Goal: Task Accomplishment & Management: Complete application form

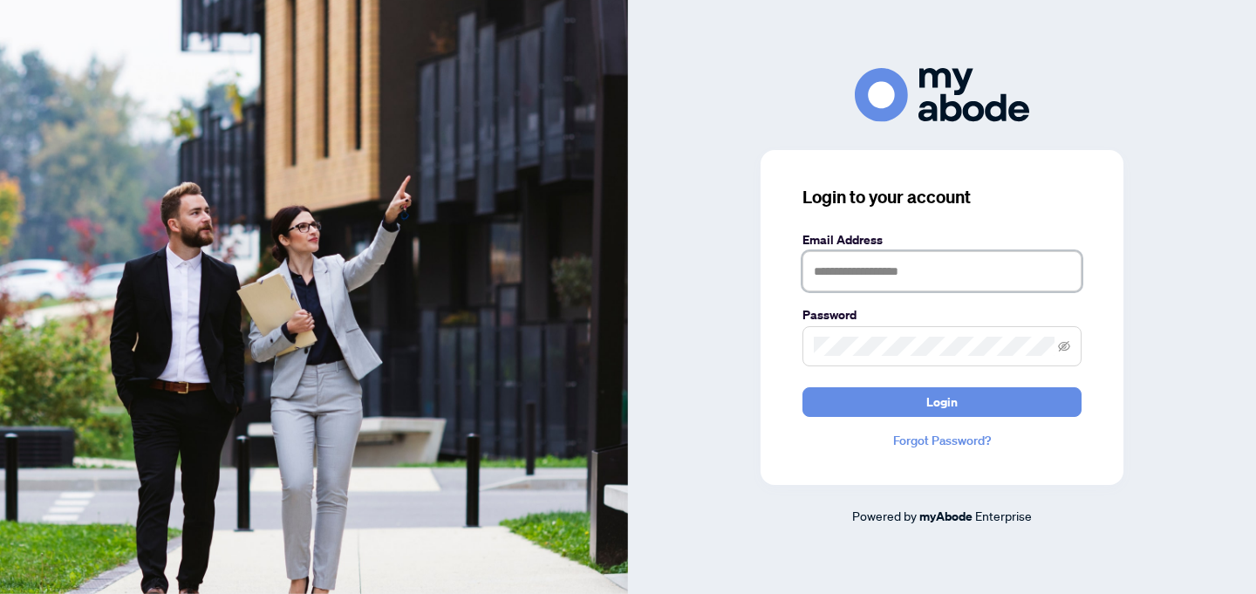
click at [811, 259] on input "text" at bounding box center [941, 271] width 279 height 40
type input "**********"
click at [802, 387] on button "Login" at bounding box center [941, 402] width 279 height 30
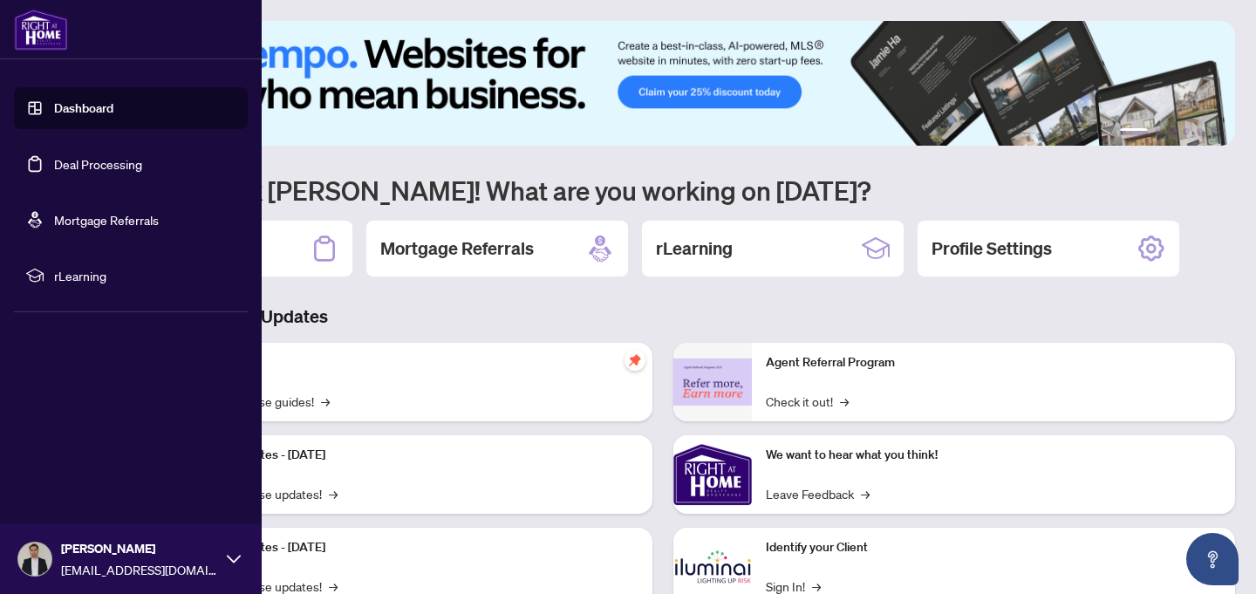
click at [99, 157] on link "Deal Processing" at bounding box center [98, 164] width 88 height 16
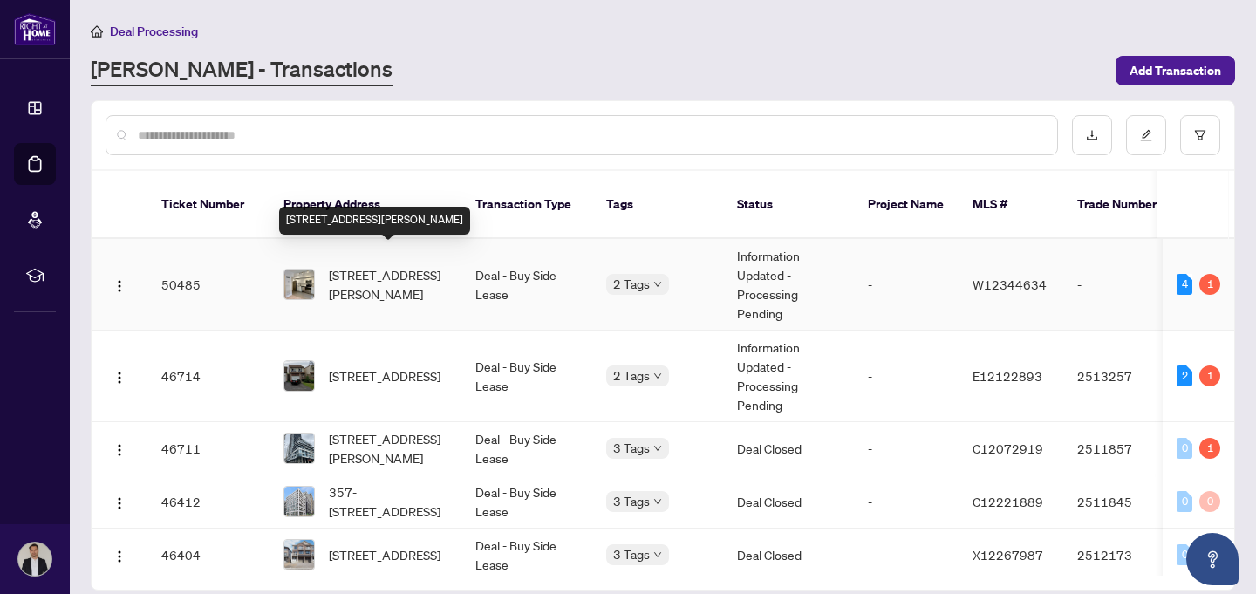
click at [415, 265] on span "[STREET_ADDRESS][PERSON_NAME]" at bounding box center [388, 284] width 119 height 38
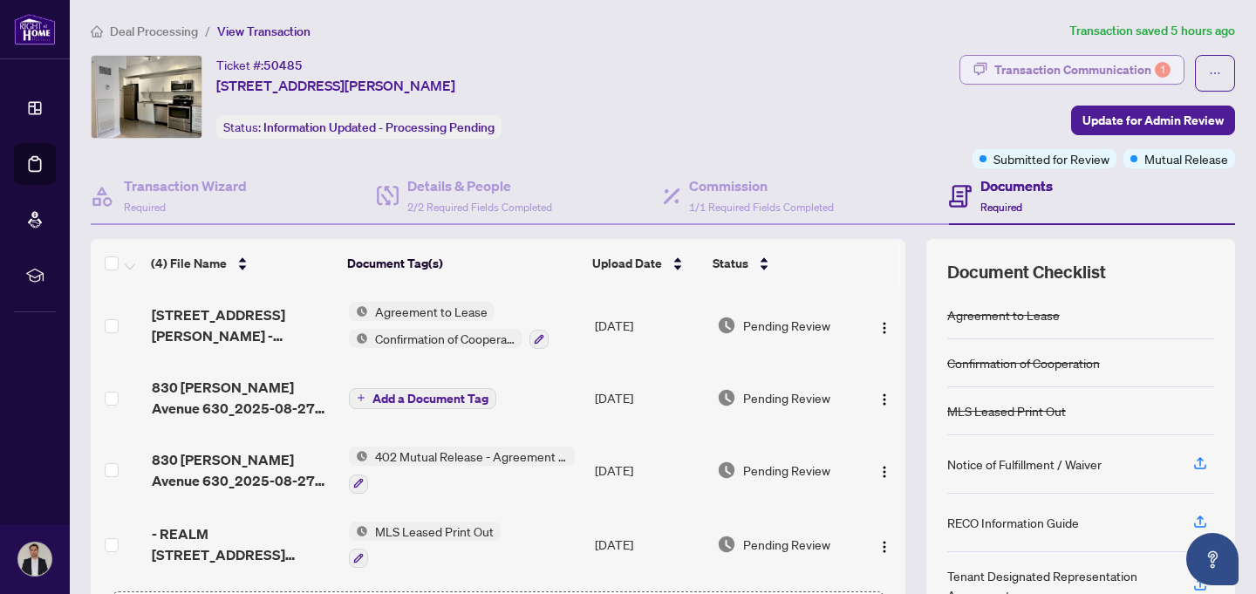
click at [1121, 71] on div "Transaction Communication 1" at bounding box center [1082, 70] width 176 height 28
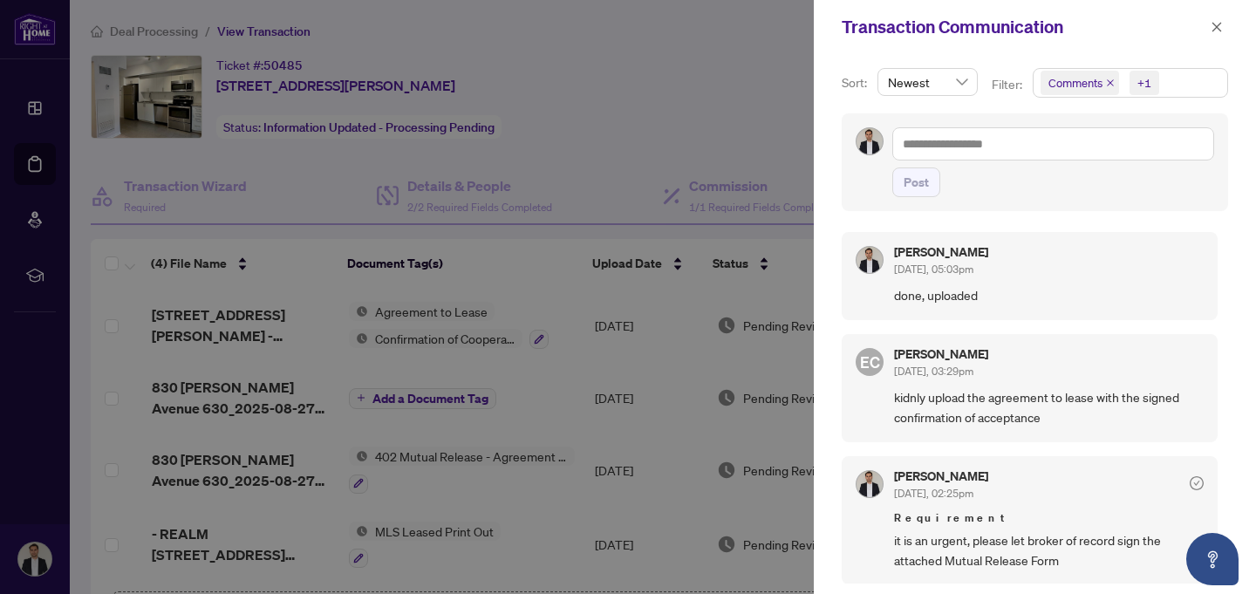
scroll to position [3, 0]
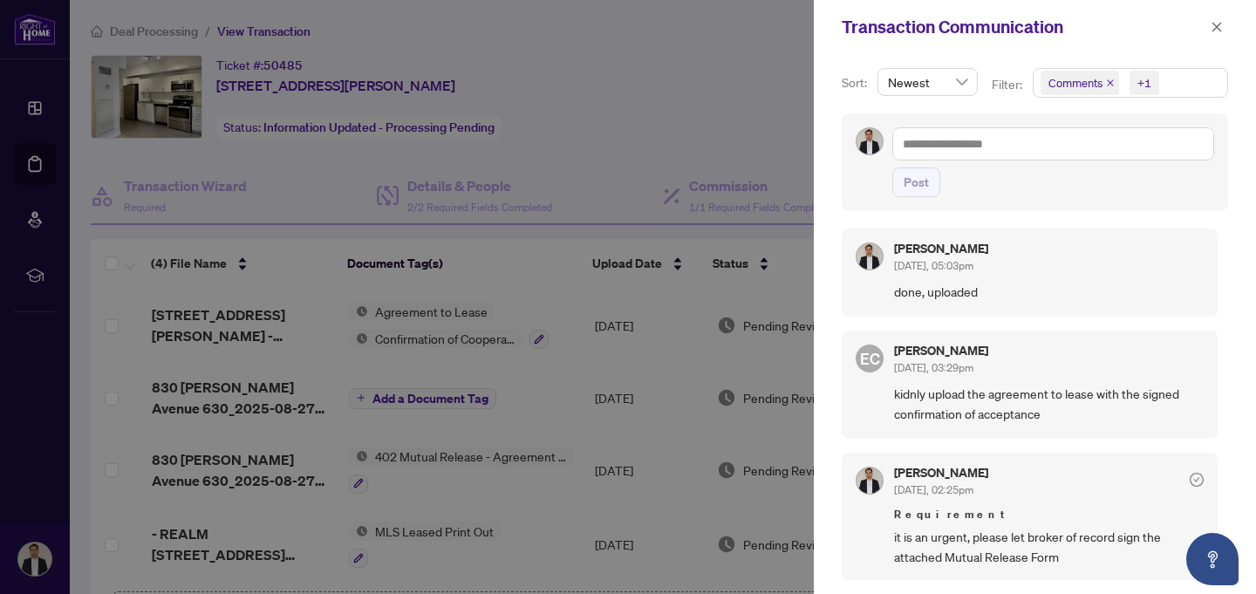
click at [1060, 397] on span "kidnly upload the agreement to lease with the signed confirmation of acceptance" at bounding box center [1049, 404] width 310 height 41
click at [982, 338] on div "EC [PERSON_NAME] [DATE], 03:29pm kidnly upload the agreement to lease with the …" at bounding box center [1030, 385] width 376 height 108
click at [972, 243] on h5 "[PERSON_NAME]" at bounding box center [941, 248] width 94 height 12
click at [1141, 84] on div "+1" at bounding box center [1144, 82] width 14 height 17
click at [1091, 180] on span "Requirements" at bounding box center [1107, 180] width 78 height 16
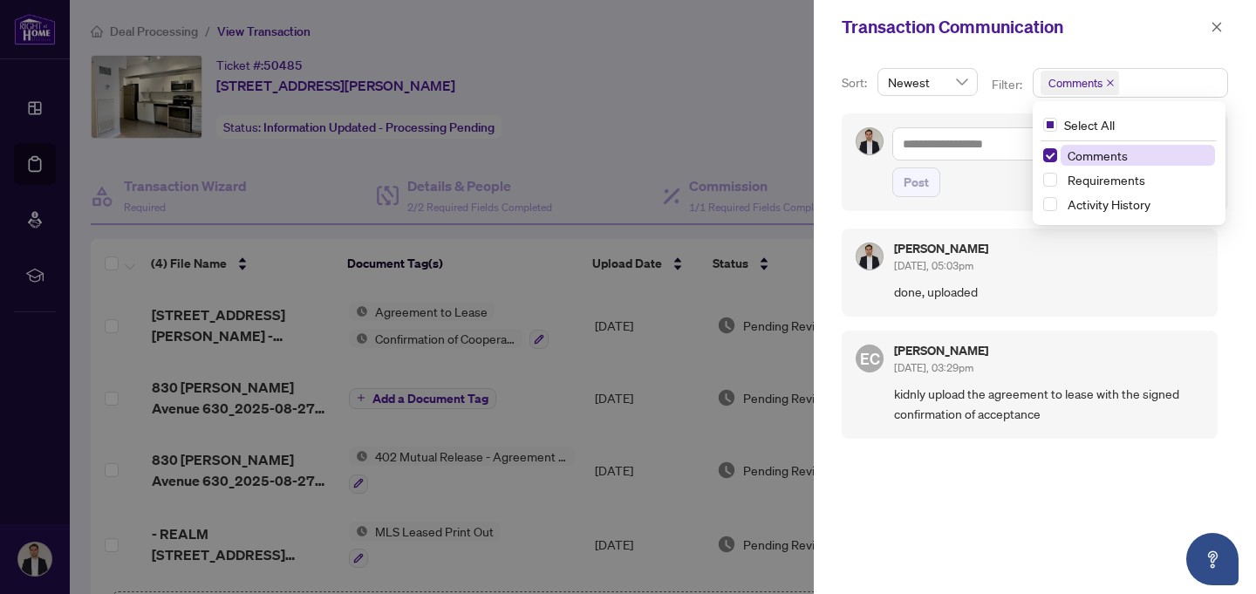
click at [1104, 155] on span "Comments" at bounding box center [1098, 155] width 60 height 16
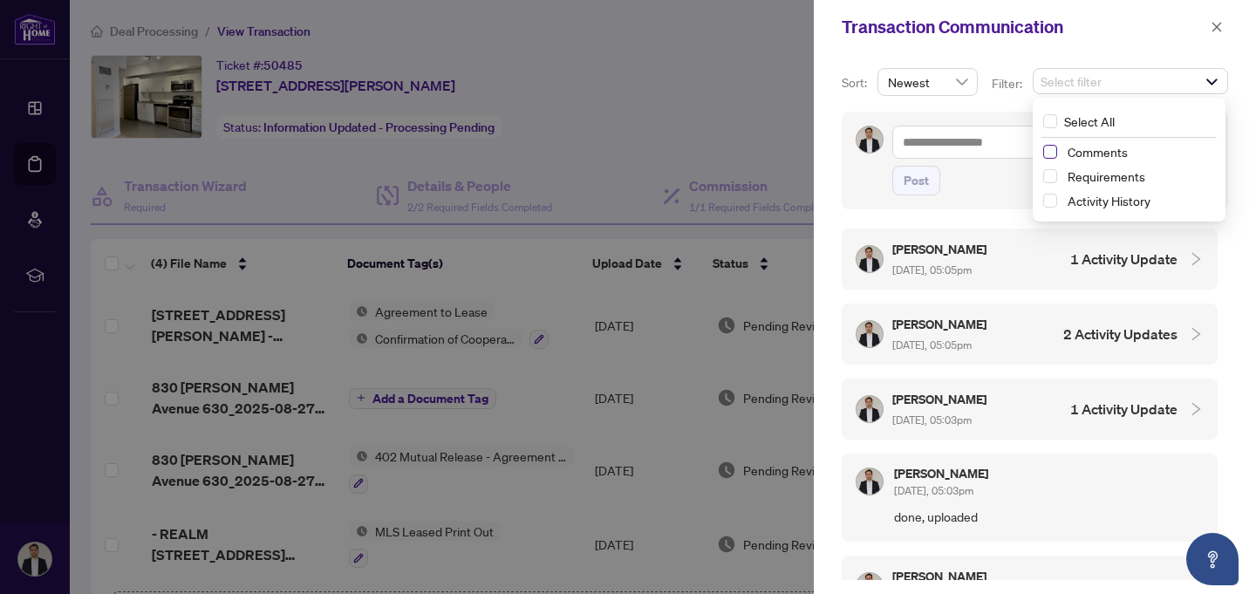
click at [1046, 149] on span "Select Comments" at bounding box center [1050, 152] width 14 height 14
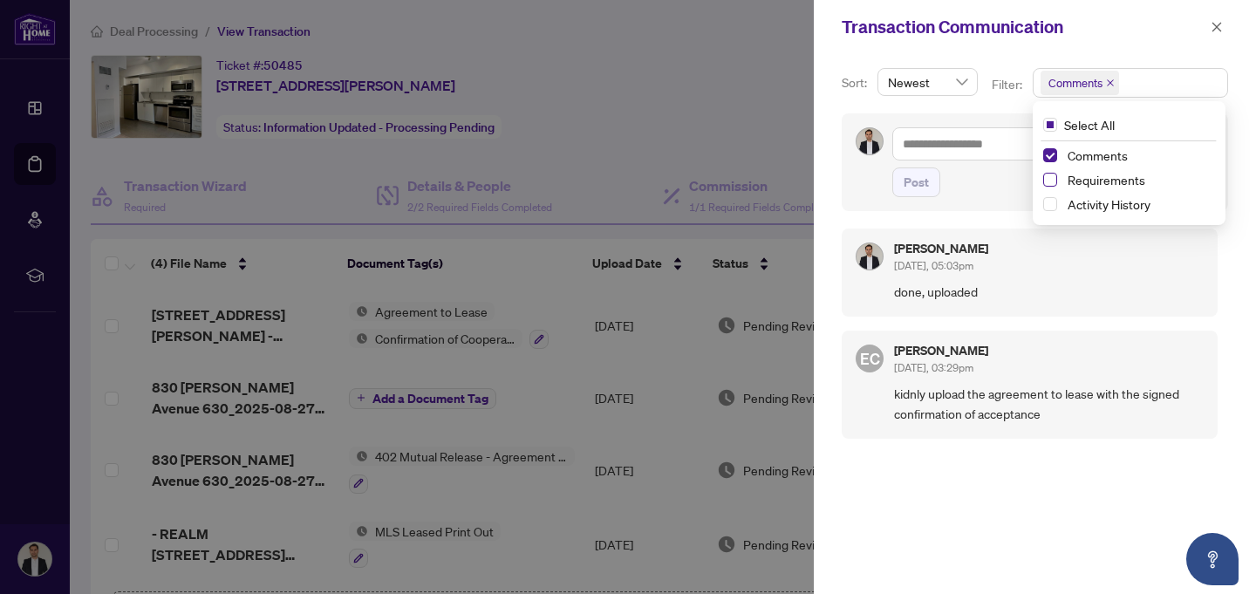
click at [1046, 177] on span "Select Requirements" at bounding box center [1050, 180] width 14 height 14
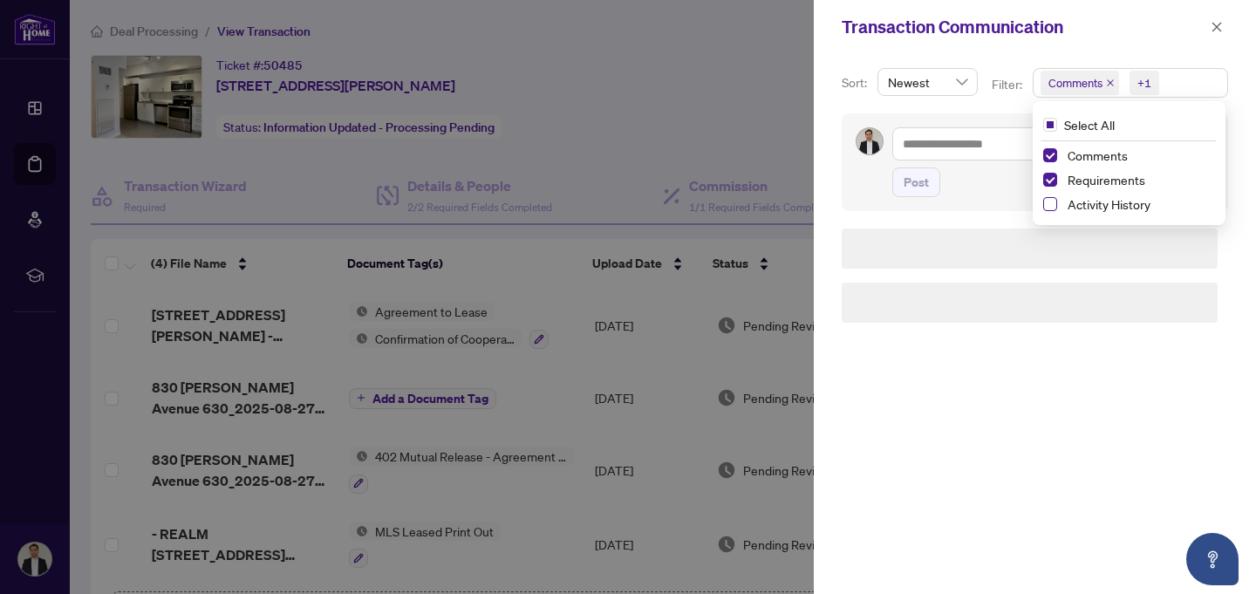
click at [1051, 202] on span "Select Activity History" at bounding box center [1050, 204] width 14 height 14
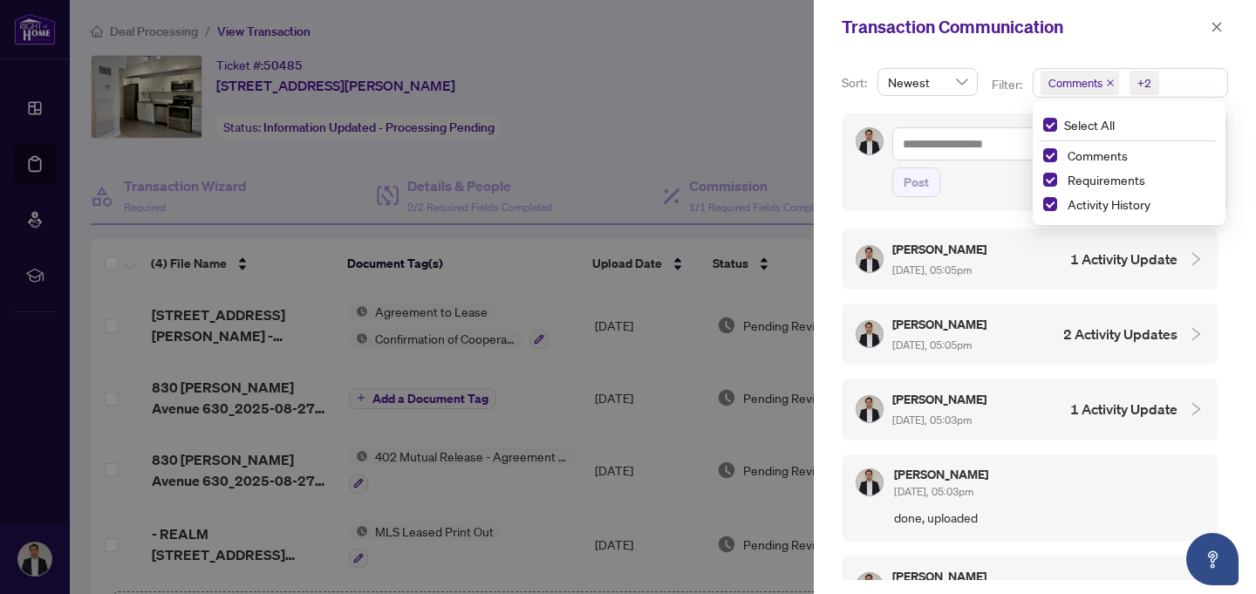
click at [1145, 263] on h4 "1 Activity Update" at bounding box center [1123, 259] width 107 height 21
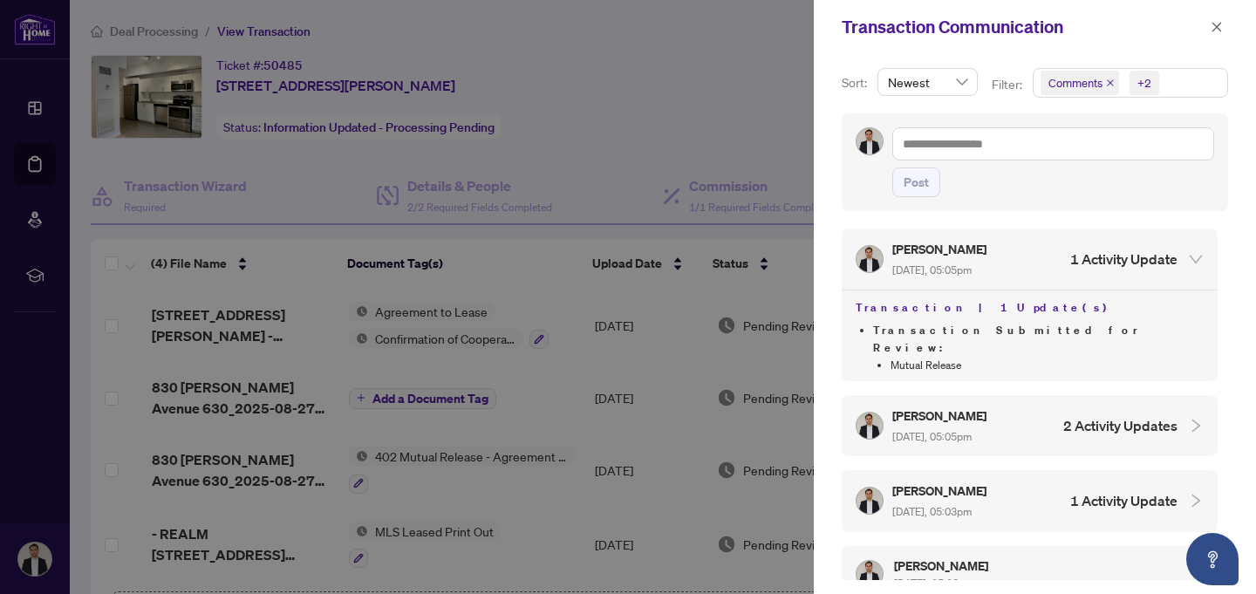
click at [1123, 415] on h4 "2 Activity Updates" at bounding box center [1120, 425] width 114 height 21
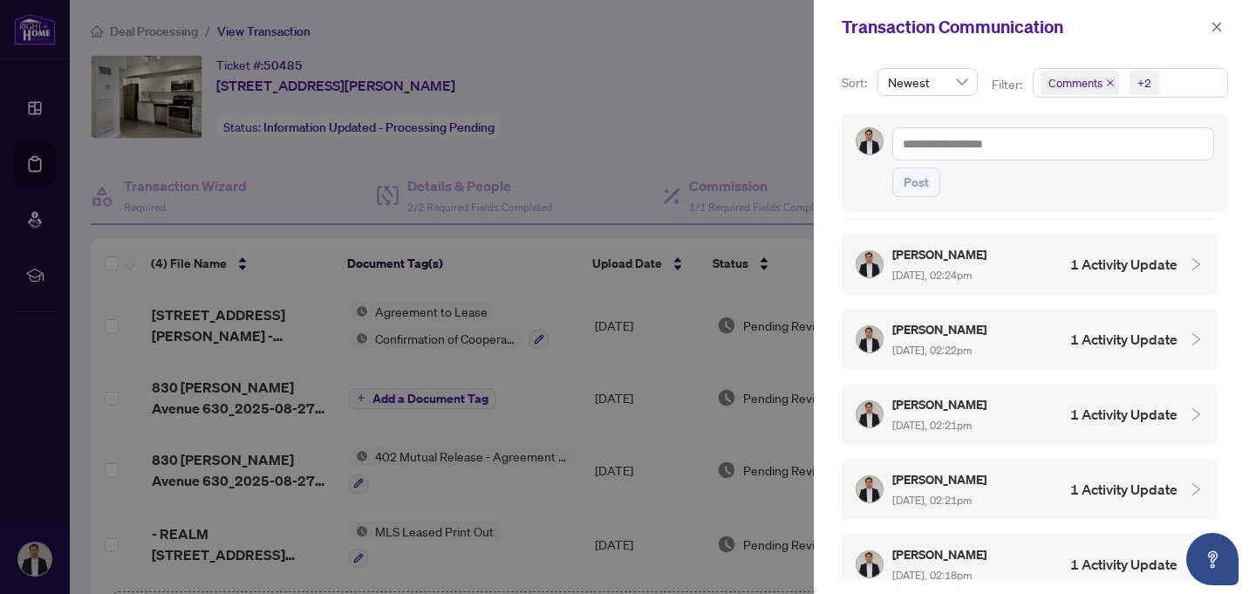
scroll to position [1464, 0]
click at [1215, 26] on icon "close" at bounding box center [1217, 27] width 10 height 10
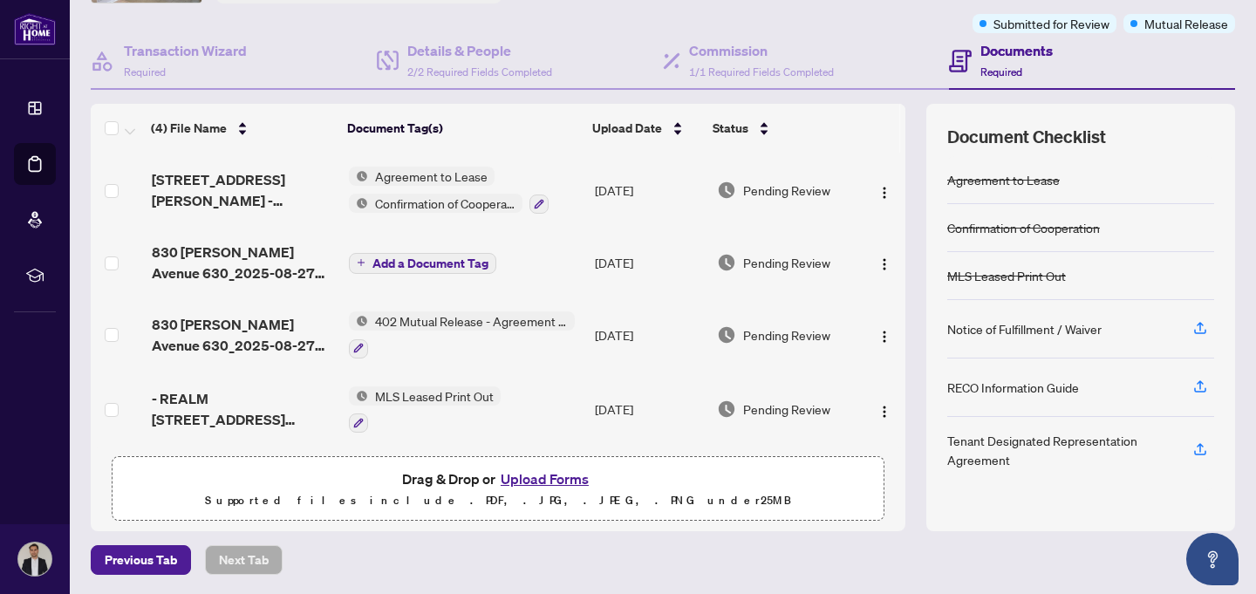
scroll to position [0, 0]
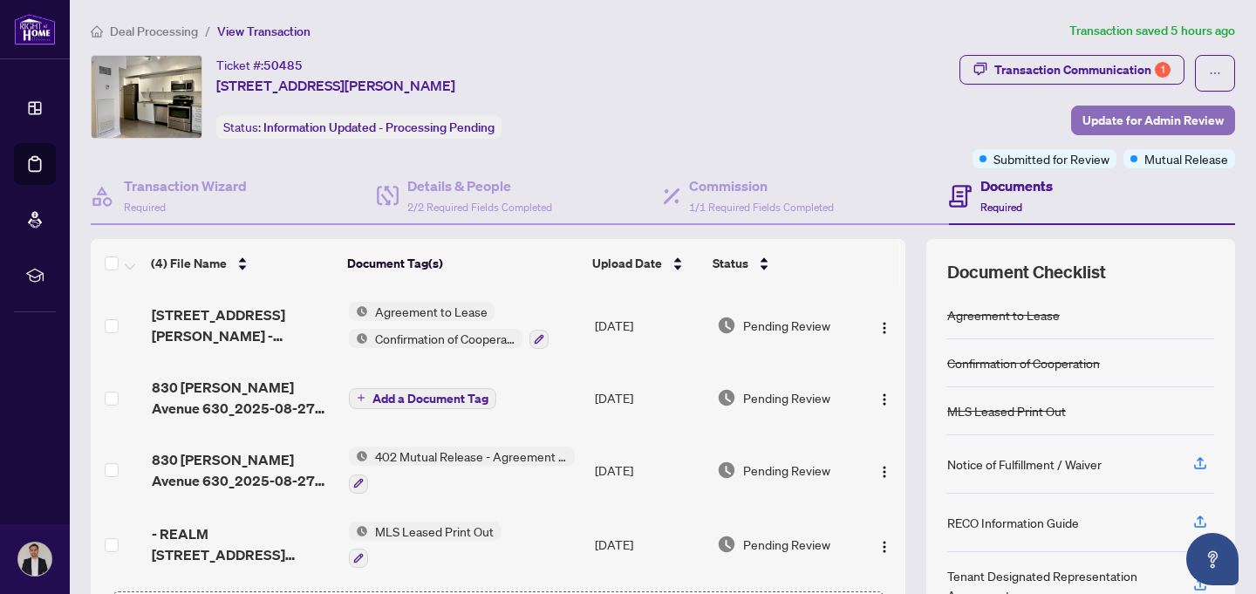
click at [1148, 121] on span "Update for Admin Review" at bounding box center [1152, 120] width 141 height 28
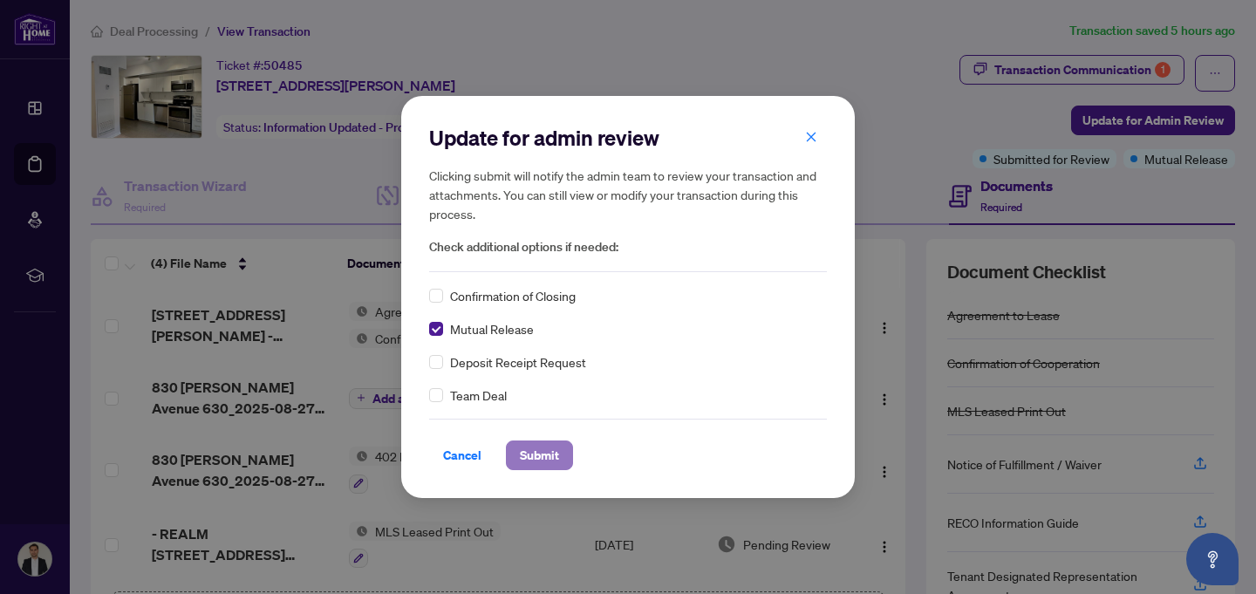
click at [539, 458] on span "Submit" at bounding box center [539, 455] width 39 height 28
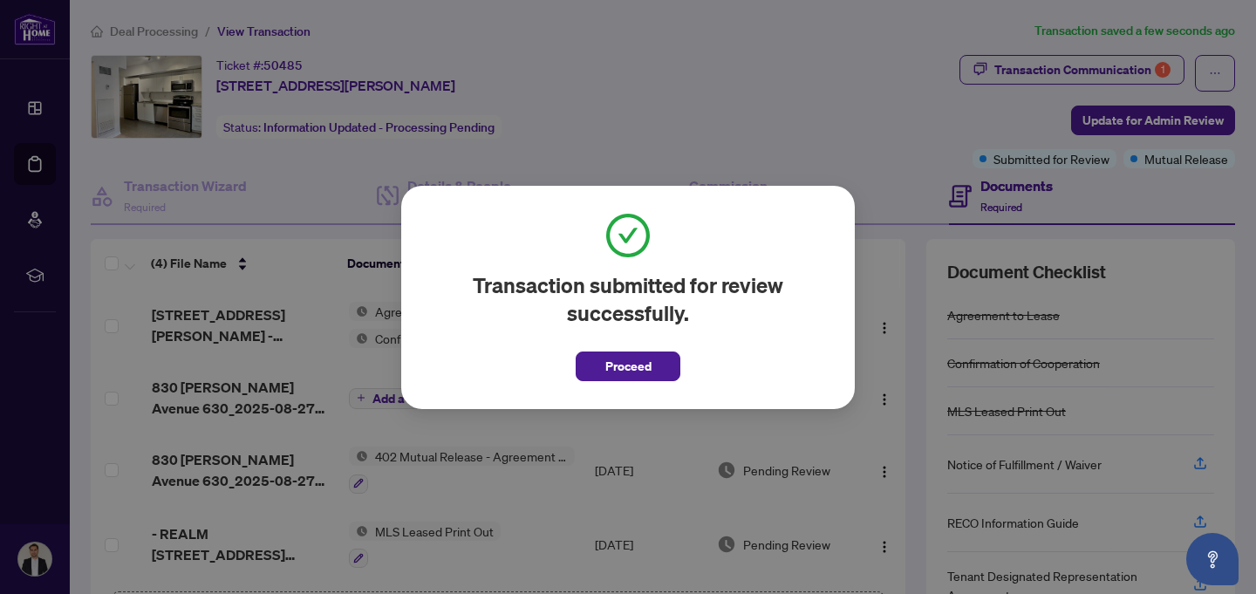
click at [705, 8] on div "Transaction submitted for review successfully. Proceed Cancel OK" at bounding box center [628, 297] width 1256 height 594
click at [613, 113] on div "Transaction submitted for review successfully. Proceed Cancel OK" at bounding box center [628, 297] width 1256 height 594
click at [616, 103] on div "Transaction submitted for review successfully. Proceed Cancel OK" at bounding box center [628, 297] width 1256 height 594
click at [624, 370] on span "Proceed" at bounding box center [628, 366] width 46 height 28
